Goal: Information Seeking & Learning: Find specific fact

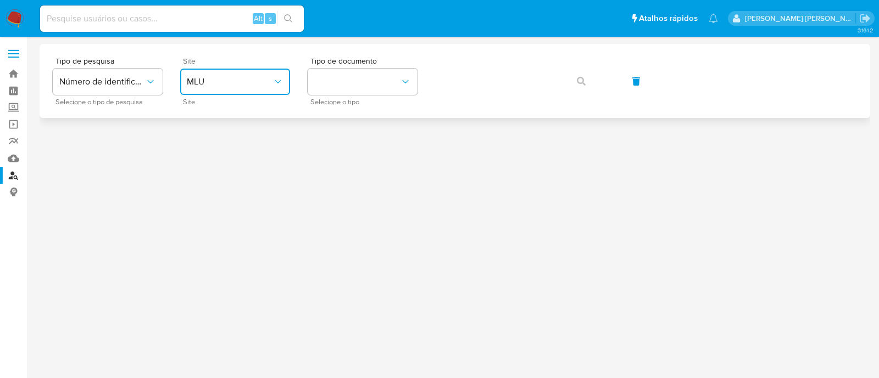
click at [236, 77] on span "MLU" at bounding box center [230, 81] width 86 height 11
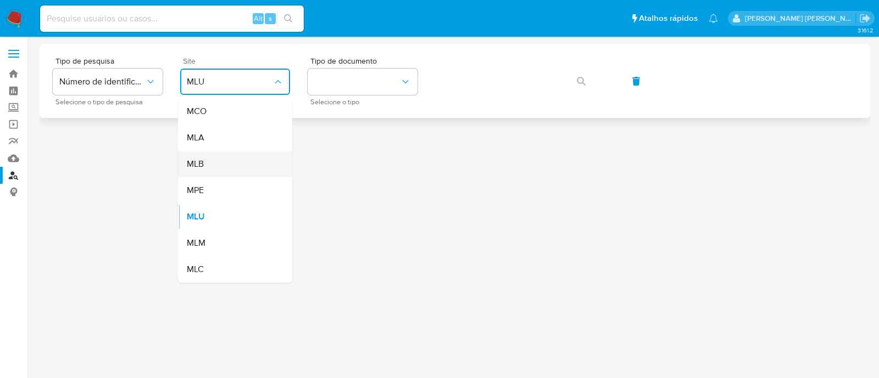
click at [205, 169] on div "MLB" at bounding box center [232, 164] width 90 height 26
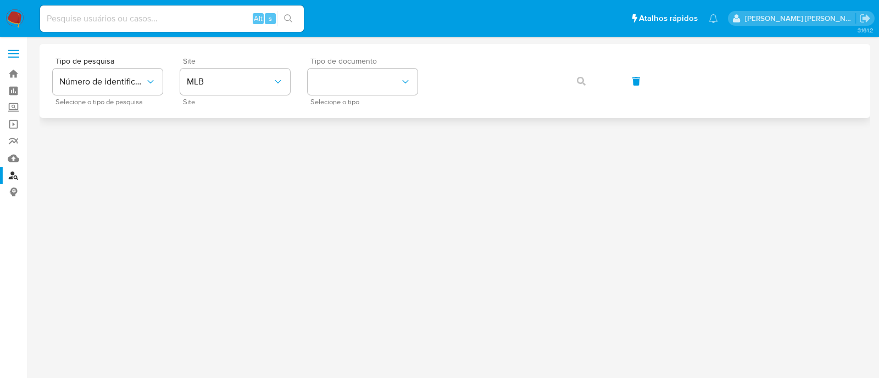
click at [376, 63] on span "Tipo de documento" at bounding box center [365, 61] width 110 height 8
click at [339, 78] on button "identificationType" at bounding box center [363, 82] width 110 height 26
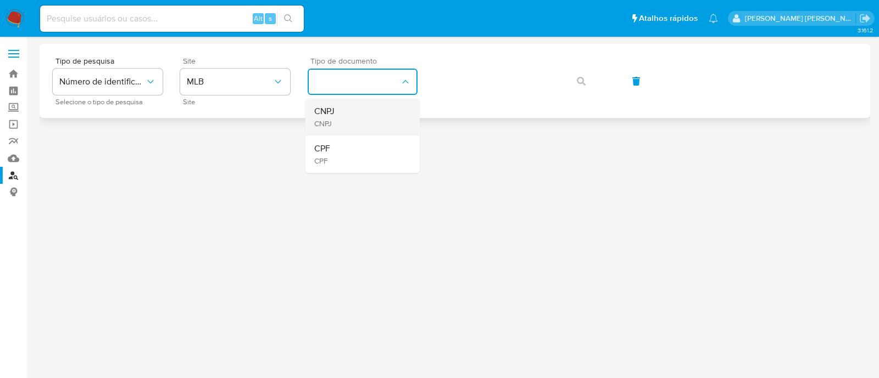
click at [346, 103] on div "CNPJ CNPJ" at bounding box center [359, 116] width 90 height 37
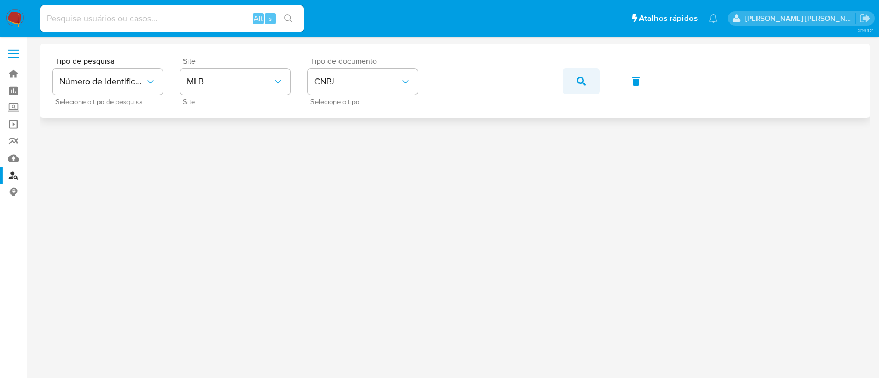
click at [566, 87] on button "button" at bounding box center [580, 81] width 37 height 26
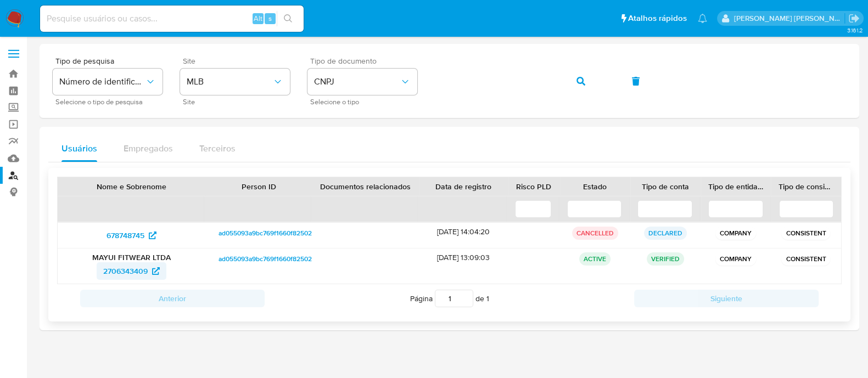
click at [132, 269] on span "2706343409" at bounding box center [125, 272] width 44 height 18
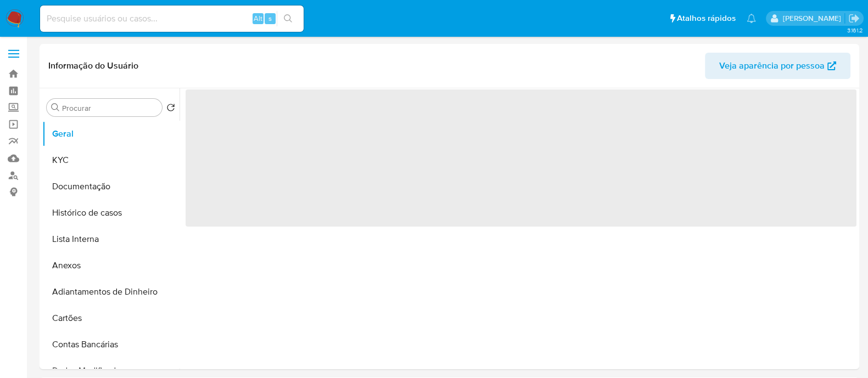
select select "10"
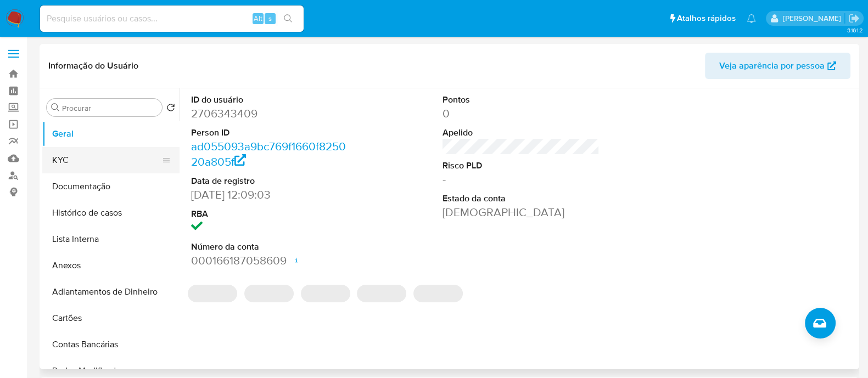
click at [82, 144] on button "Geral" at bounding box center [110, 134] width 137 height 26
click at [80, 153] on button "KYC" at bounding box center [106, 160] width 129 height 26
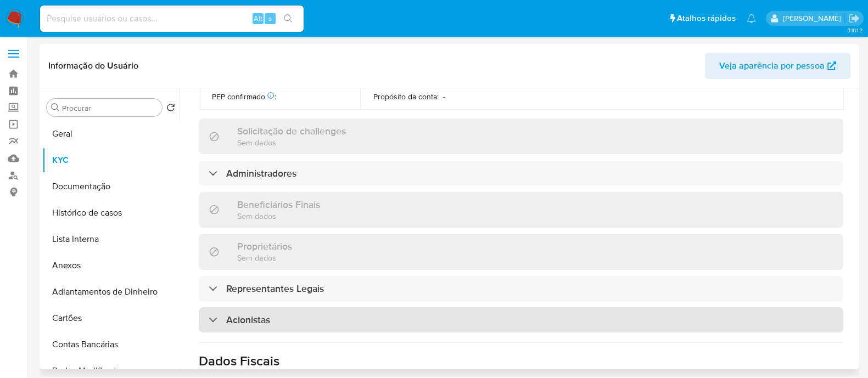
click at [308, 308] on div "Acionistas" at bounding box center [521, 320] width 645 height 25
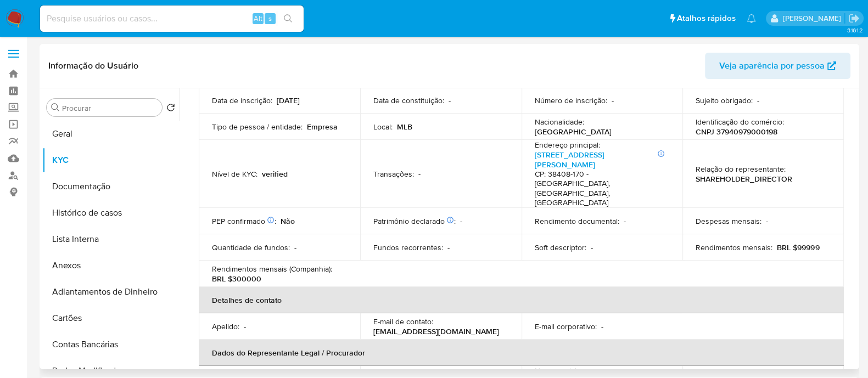
scroll to position [75, 0]
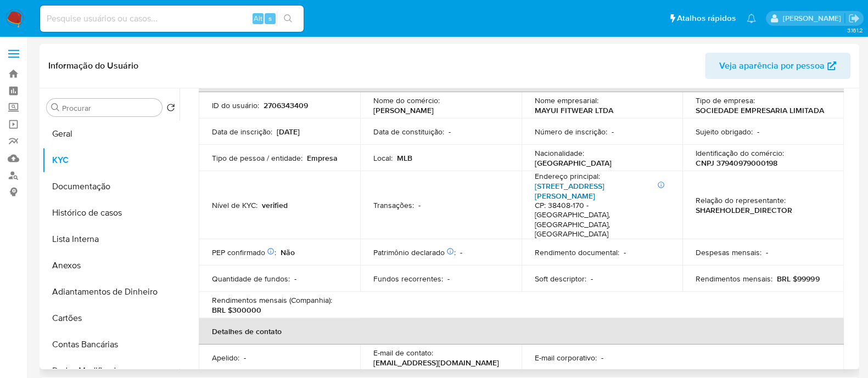
click at [605, 188] on link "[STREET_ADDRESS][PERSON_NAME]" at bounding box center [570, 191] width 70 height 21
